Goal: Information Seeking & Learning: Learn about a topic

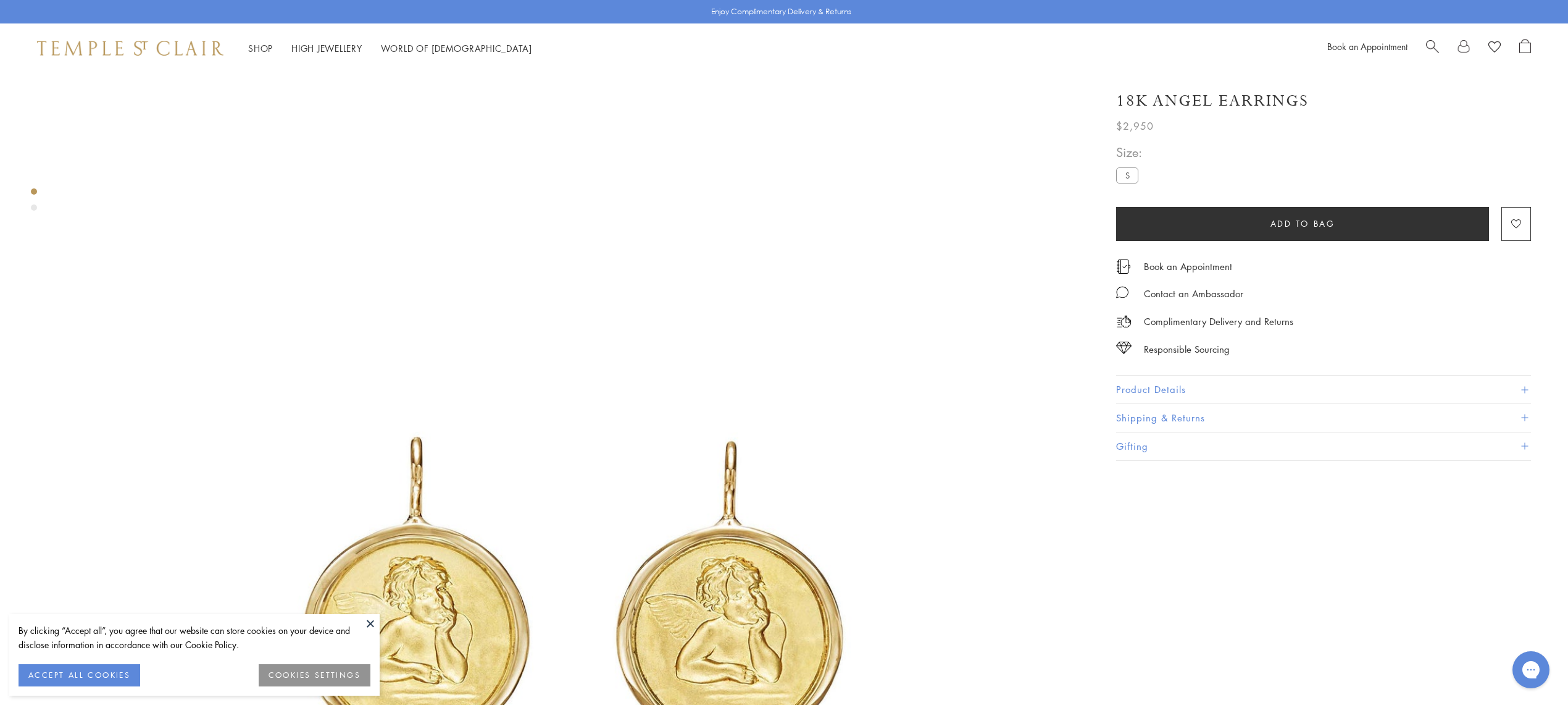
click at [1186, 386] on button "Product Details" at bounding box center [1324, 389] width 415 height 28
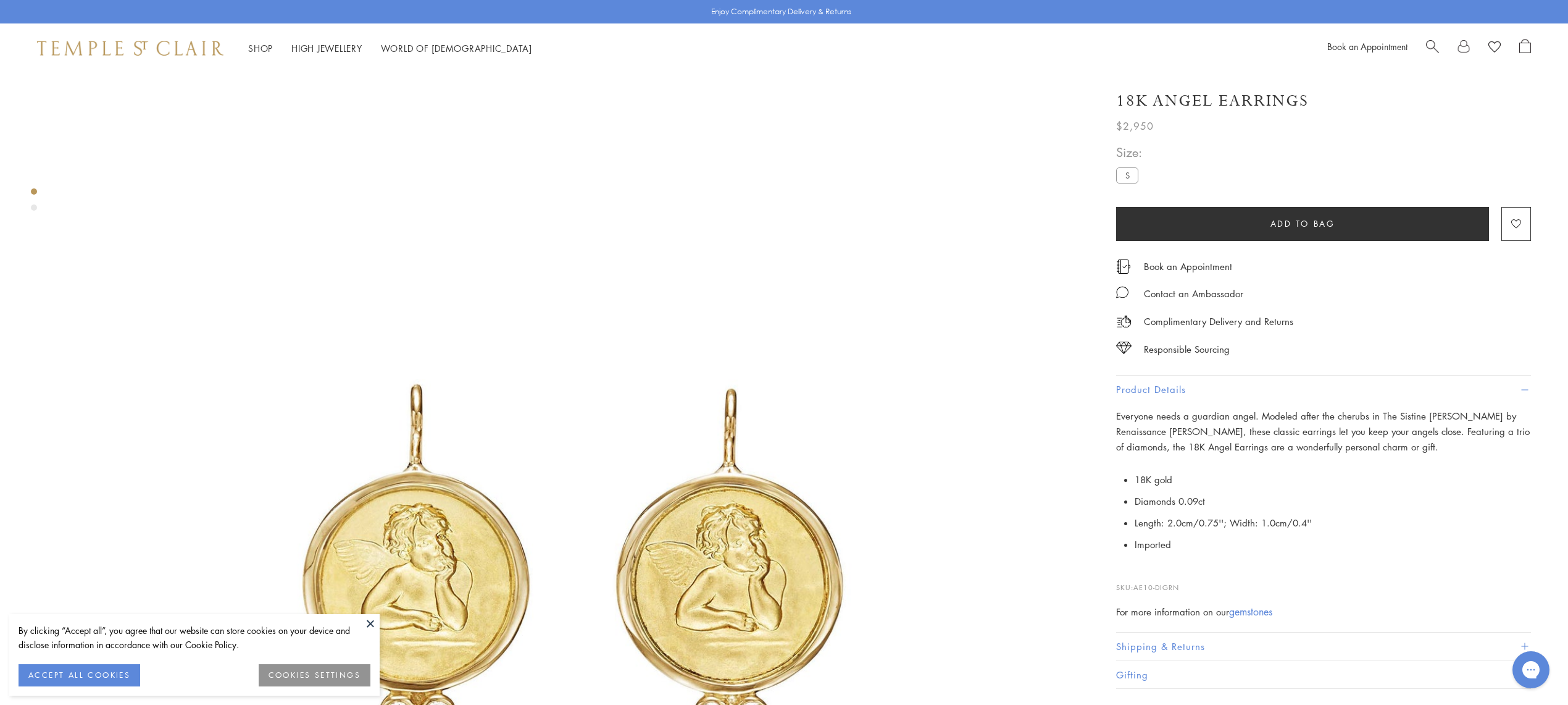
scroll to position [82, 0]
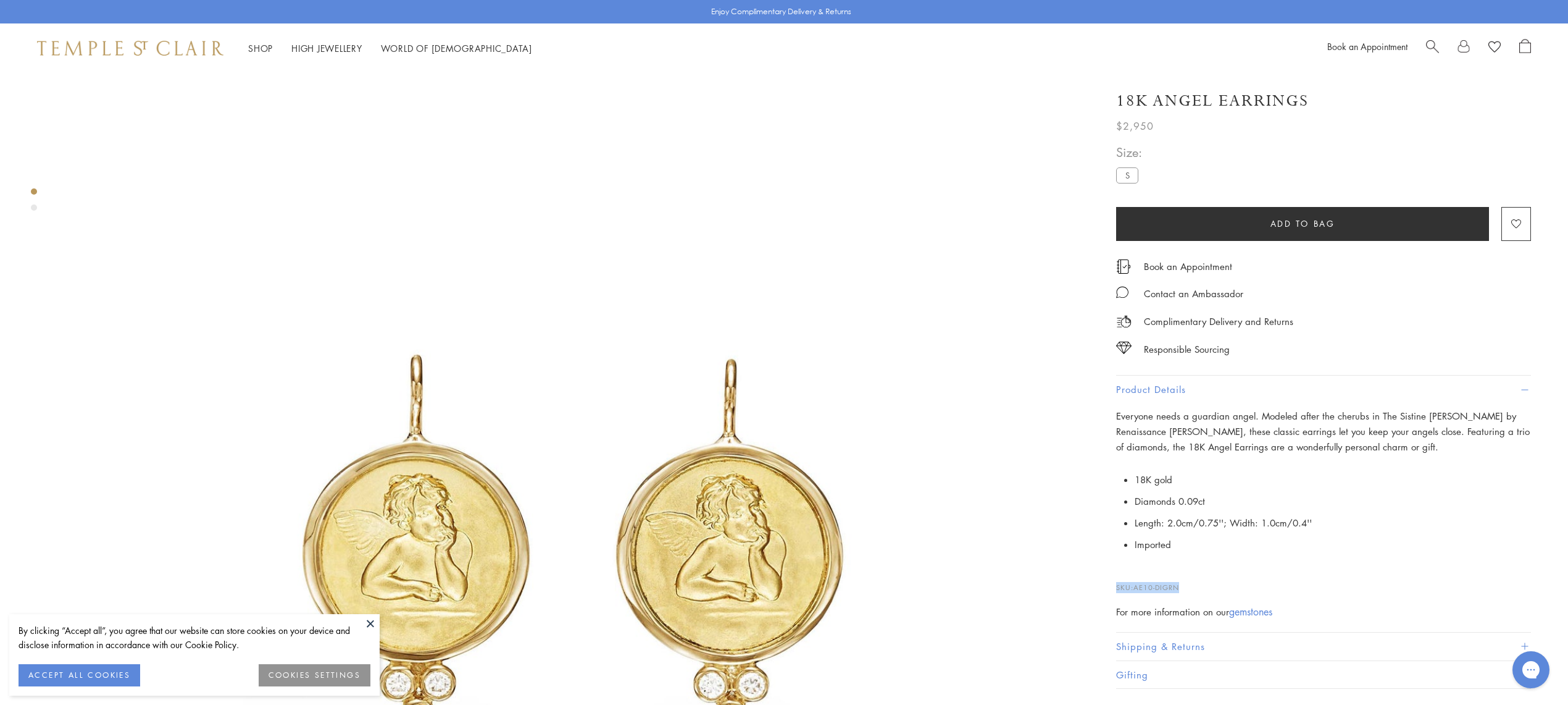
drag, startPoint x: 1200, startPoint y: 584, endPoint x: 1115, endPoint y: 588, distance: 85.1
click at [1115, 588] on div "**********" at bounding box center [1314, 383] width 432 height 611
copy p "SKU: AE10-DIGRN"
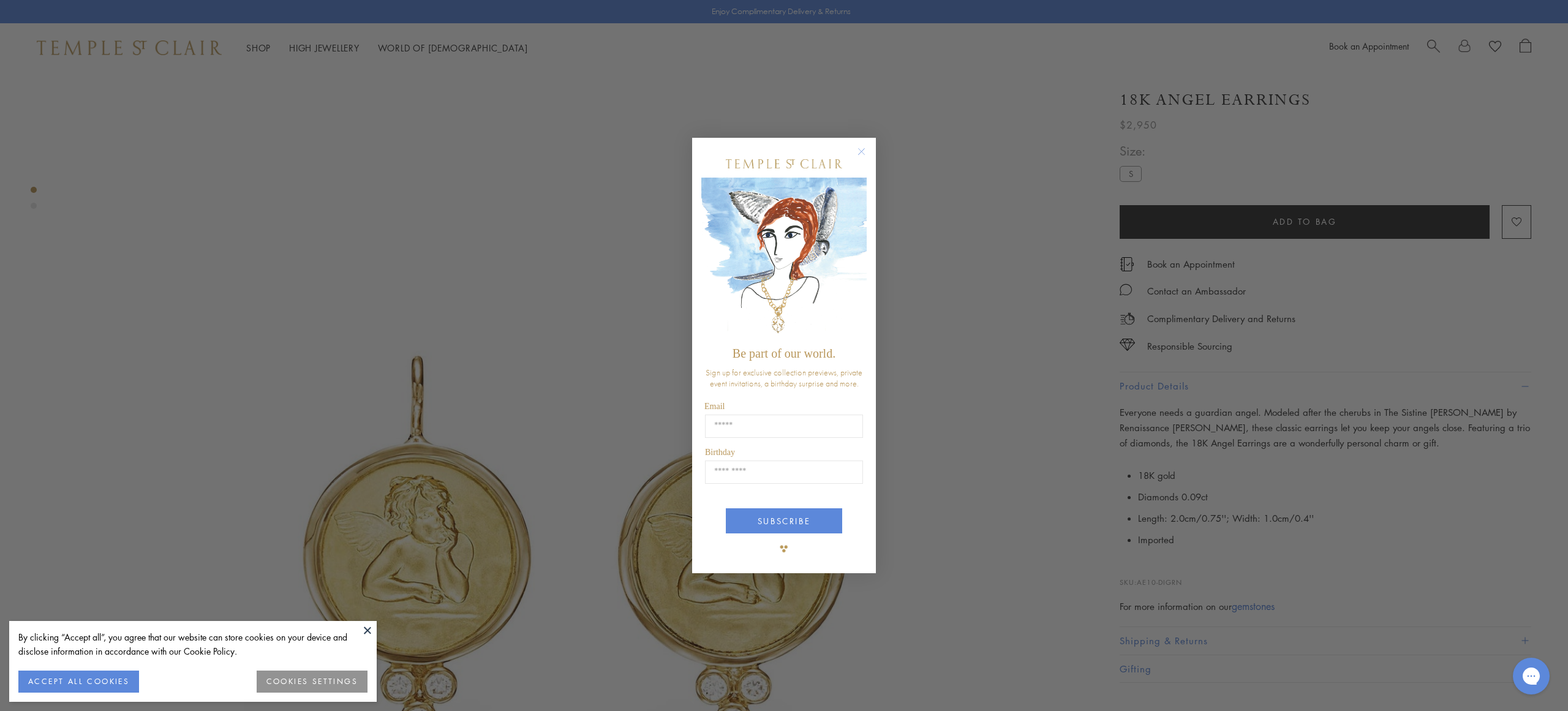
click at [860, 152] on circle "Close dialog" at bounding box center [861, 151] width 15 height 15
